Goal: Find specific page/section: Find specific page/section

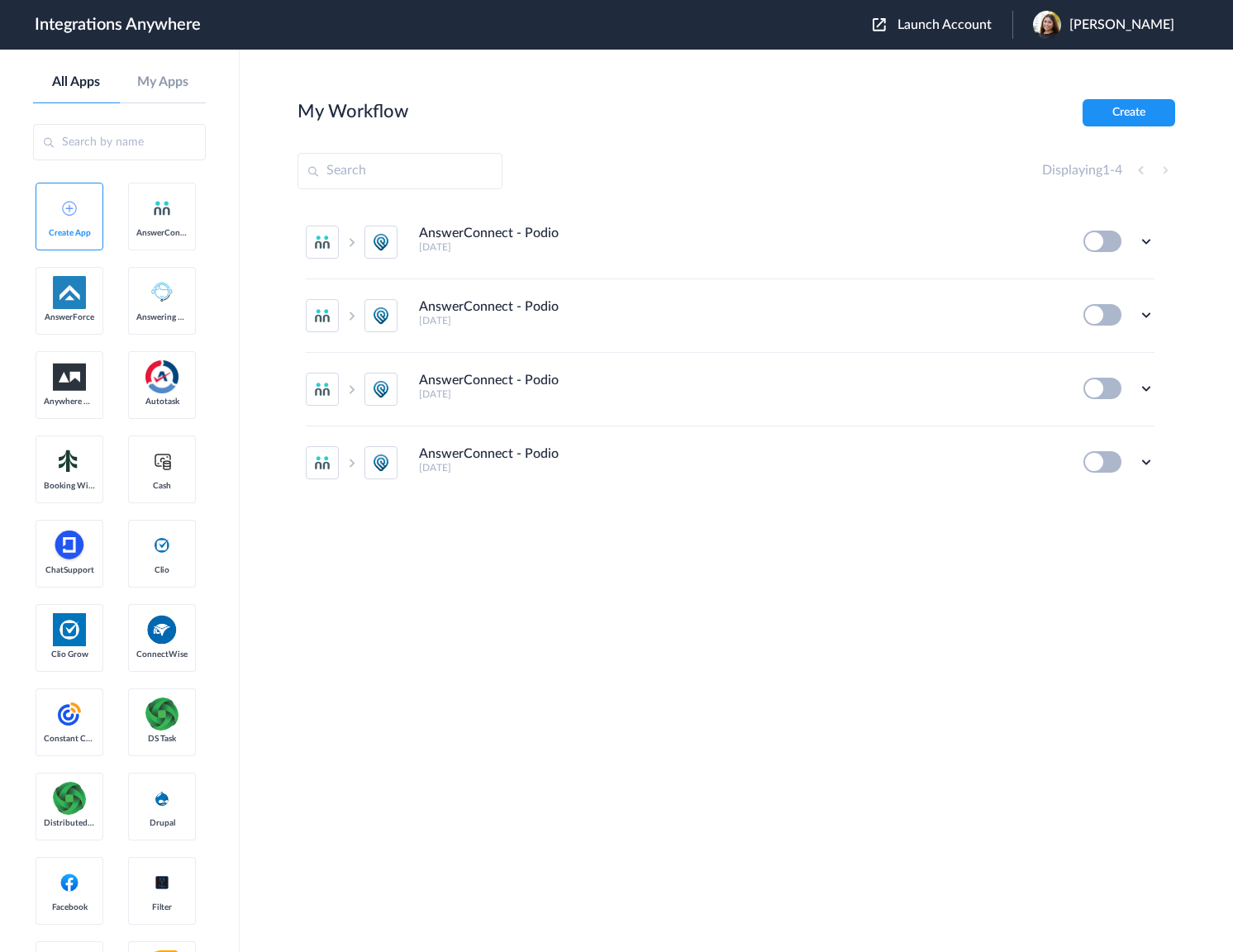
click at [383, 172] on input "text" at bounding box center [399, 171] width 205 height 36
drag, startPoint x: 378, startPoint y: 173, endPoint x: 333, endPoint y: 178, distance: 45.3
click at [333, 178] on input "text" at bounding box center [399, 171] width 205 height 36
paste input "1260011268"
type input "1260011268"
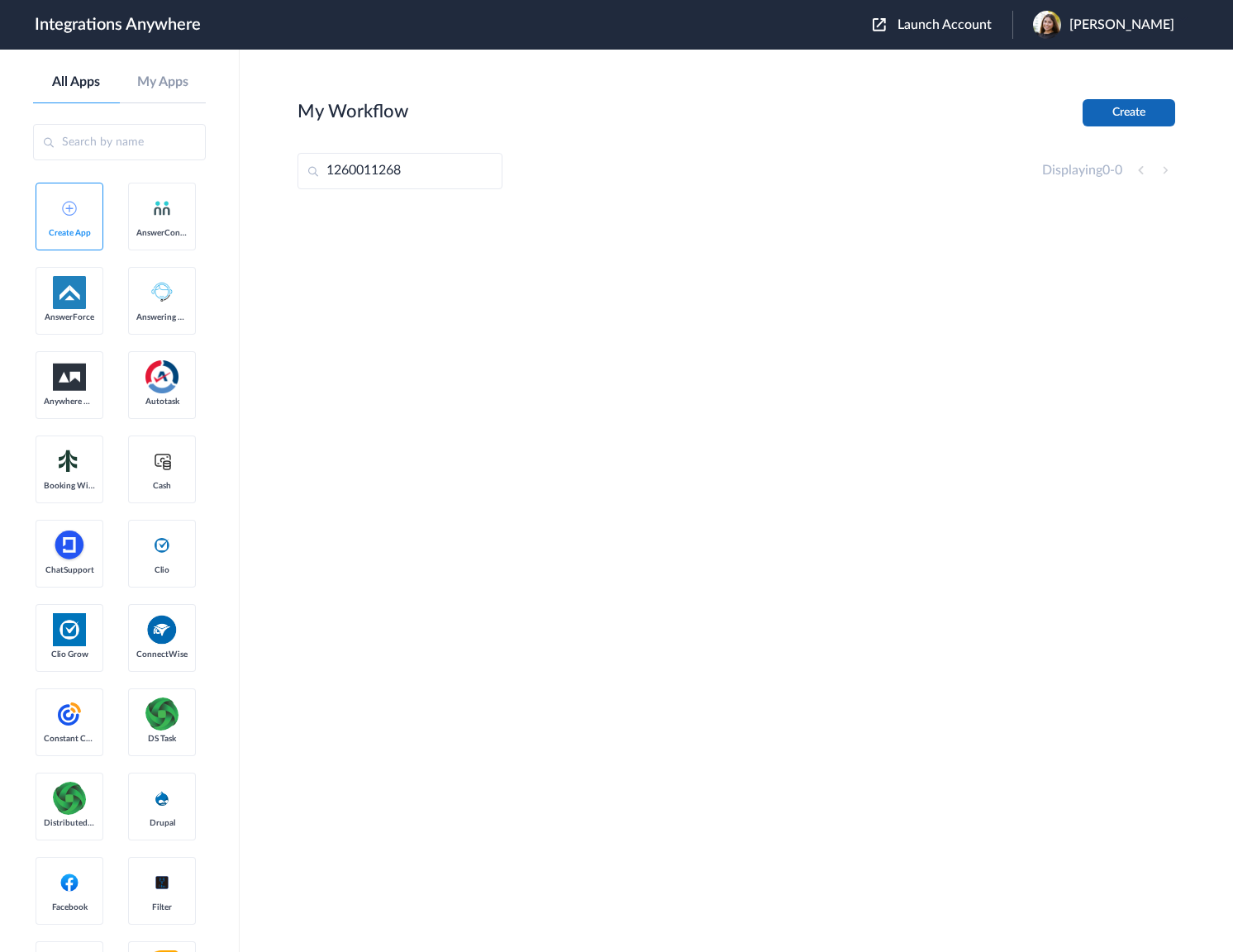
drag, startPoint x: 1136, startPoint y: 127, endPoint x: 1130, endPoint y: 111, distance: 17.1
click at [1133, 122] on section "My Workflow Create 1260011268 Displaying 0 - 0" at bounding box center [736, 550] width 878 height 902
click at [903, 25] on button "Launch Account" at bounding box center [942, 26] width 140 height 16
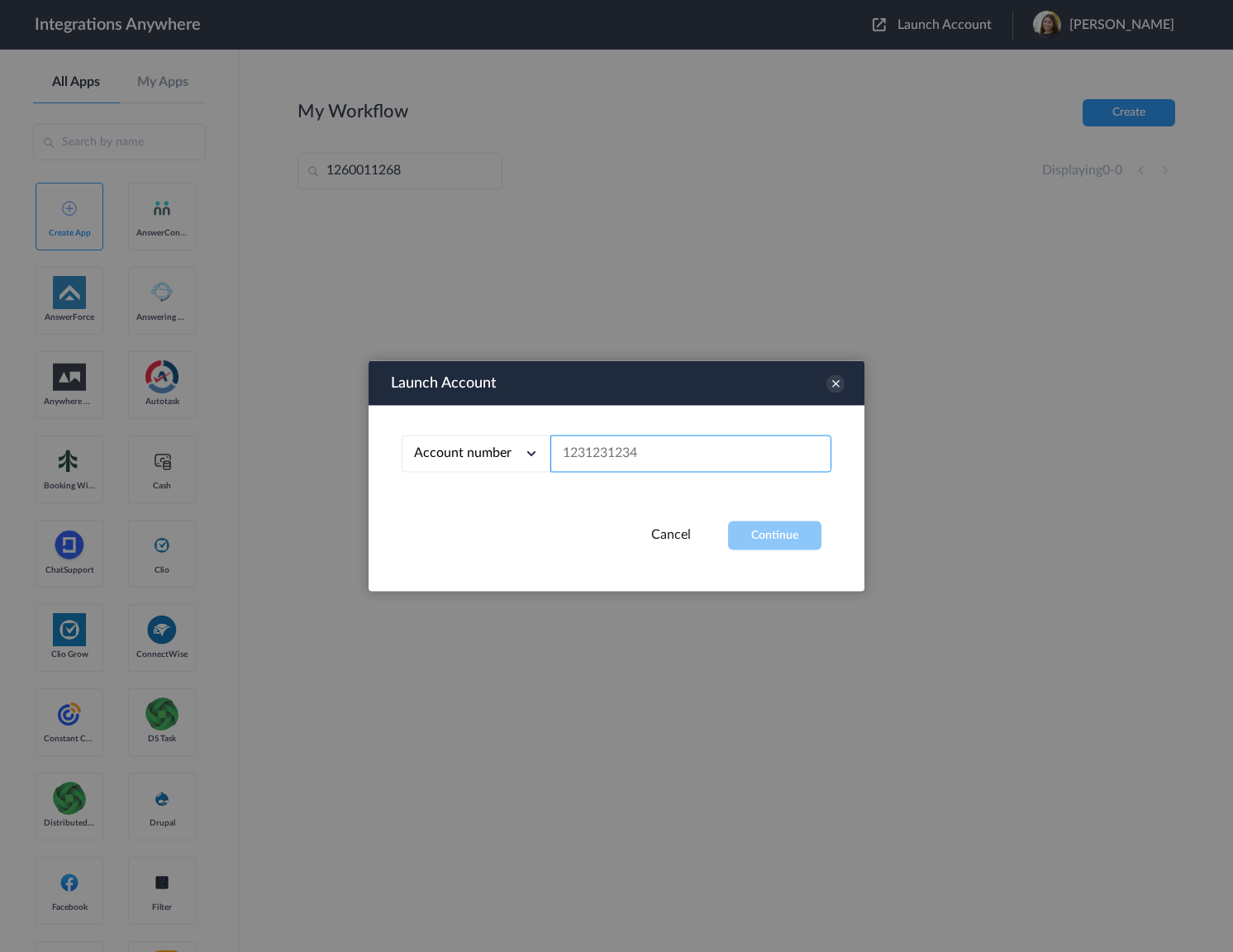
click at [632, 453] on input "text" at bounding box center [690, 454] width 281 height 37
paste input "1260011268"
type input "1260011268"
click at [787, 538] on button "Continue" at bounding box center [774, 536] width 93 height 29
